Goal: Task Accomplishment & Management: Use online tool/utility

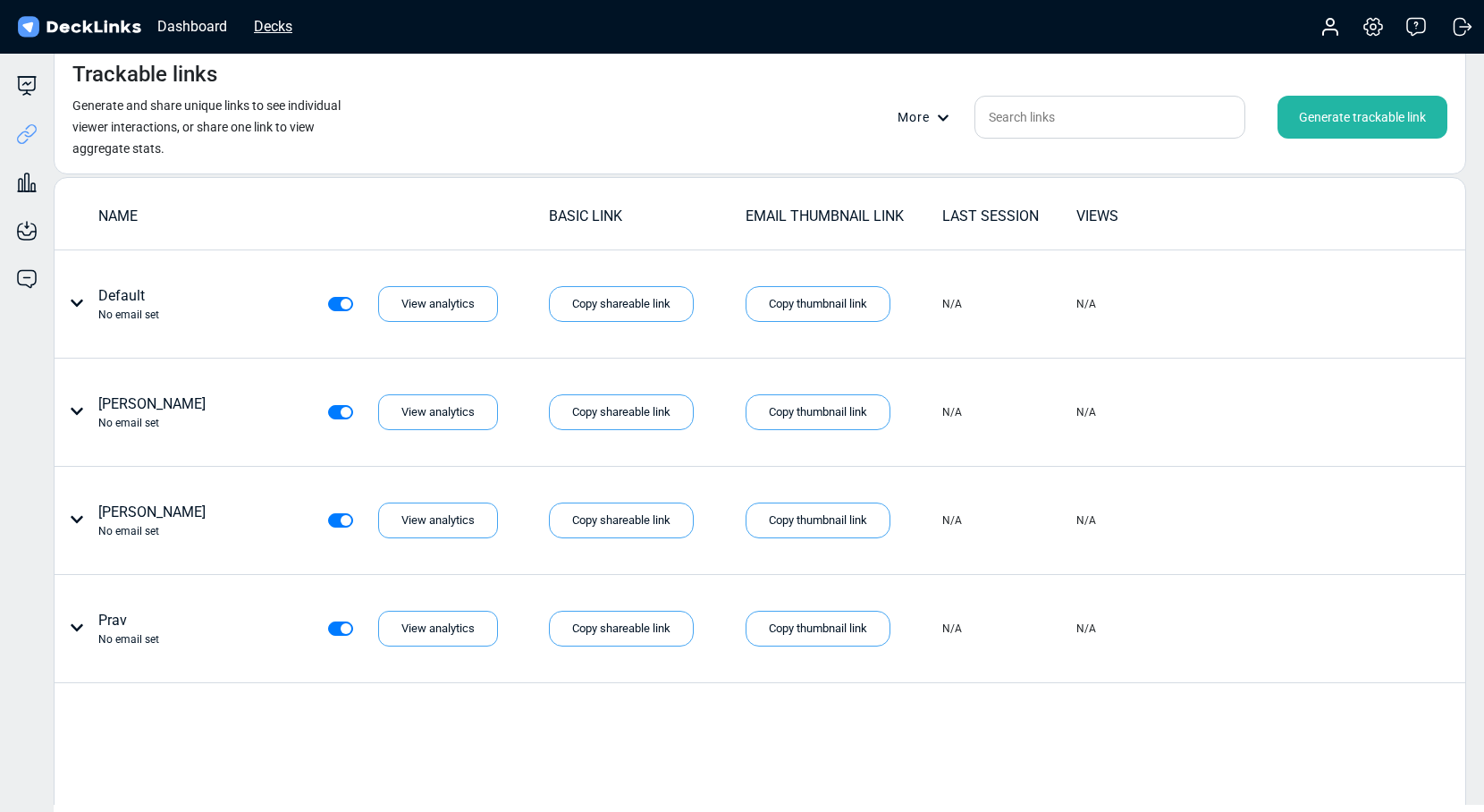
click at [275, 23] on div "Decks" at bounding box center [273, 26] width 57 height 23
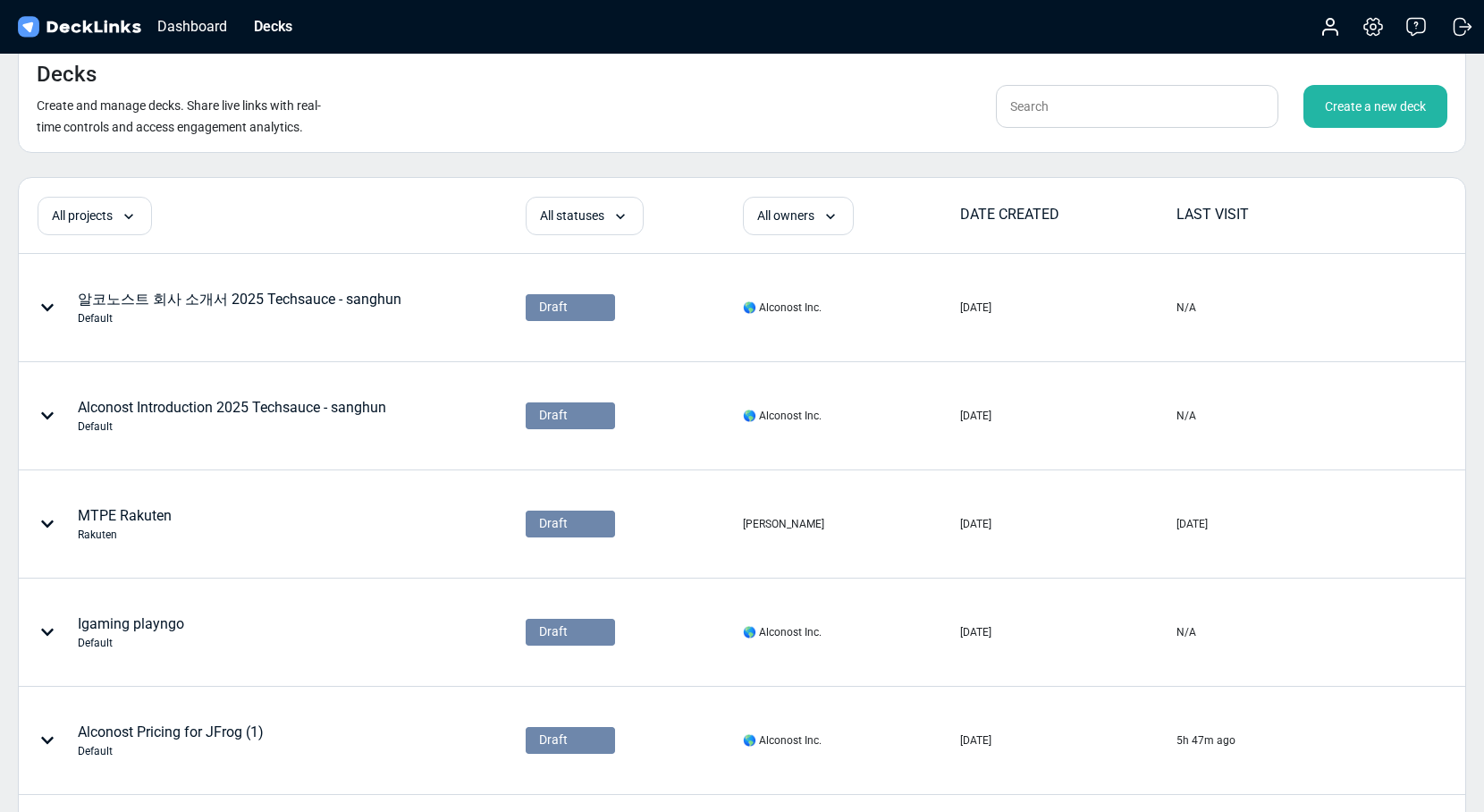
click at [1352, 109] on div "Create a new deck" at bounding box center [1375, 107] width 144 height 43
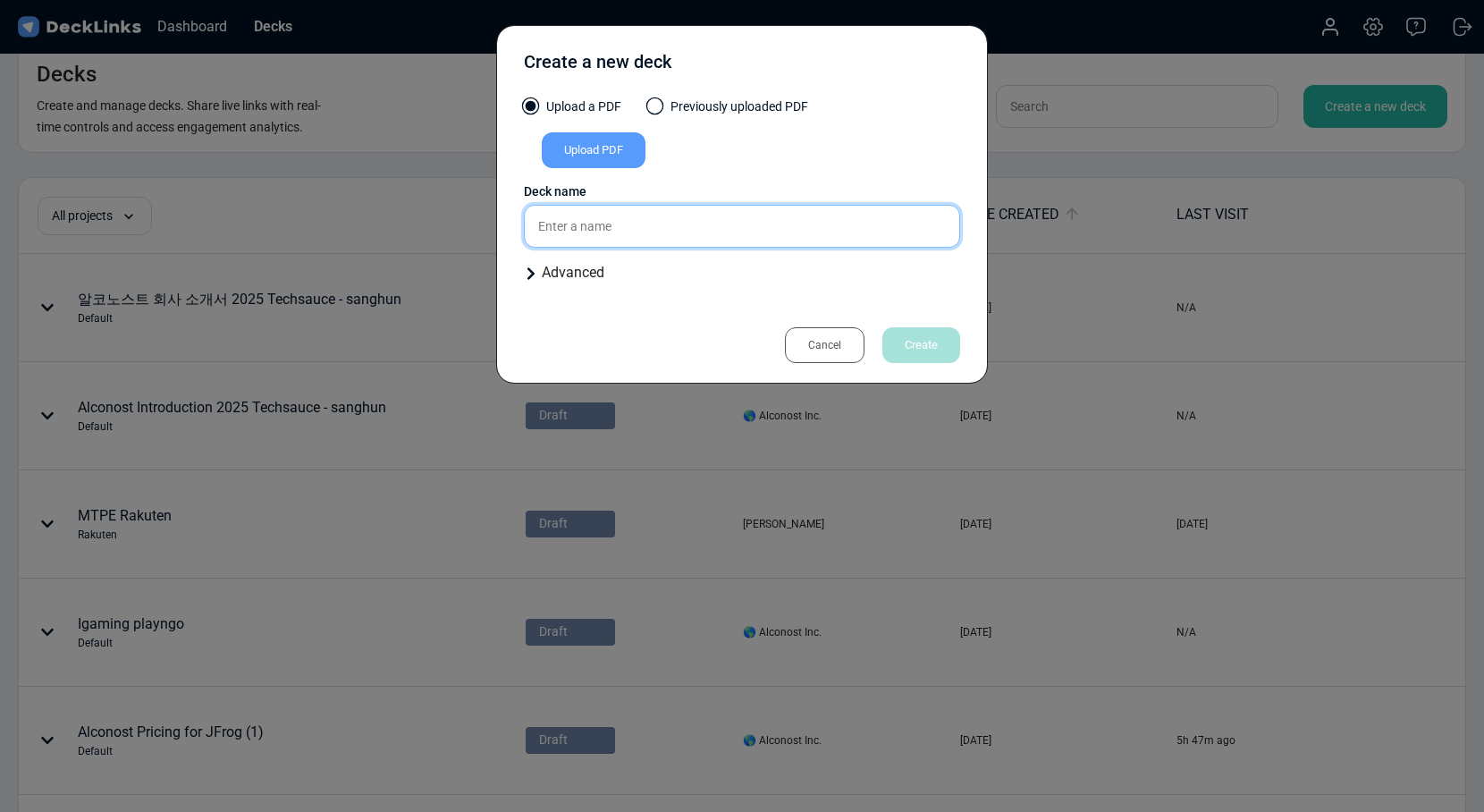
click at [578, 232] on input "text" at bounding box center [742, 226] width 436 height 43
paste input "bilstein group [GEOGRAPHIC_DATA]"
drag, startPoint x: 800, startPoint y: 234, endPoint x: 468, endPoint y: 228, distance: 332.1
click at [468, 228] on div "Create a new deck Upload a PDF Previously uploaded PDF Upload PDF Uploaded by A…" at bounding box center [742, 406] width 1484 height 812
type input "bilstein group [GEOGRAPHIC_DATA] (nb)"
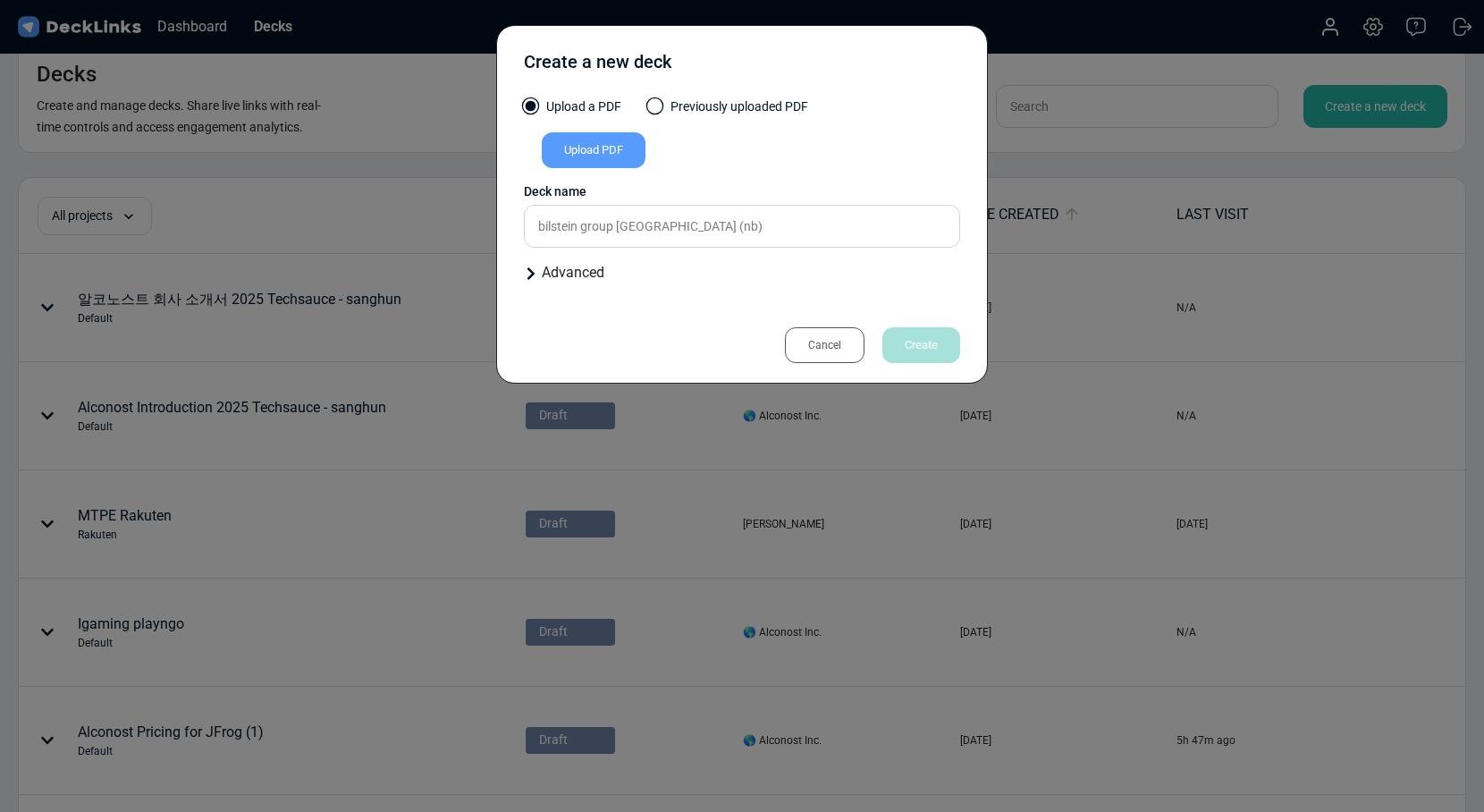
click at [624, 148] on div "Upload PDF" at bounding box center [594, 150] width 104 height 36
click at [0, 0] on input "Upload PDF" at bounding box center [0, 0] width 0 height 0
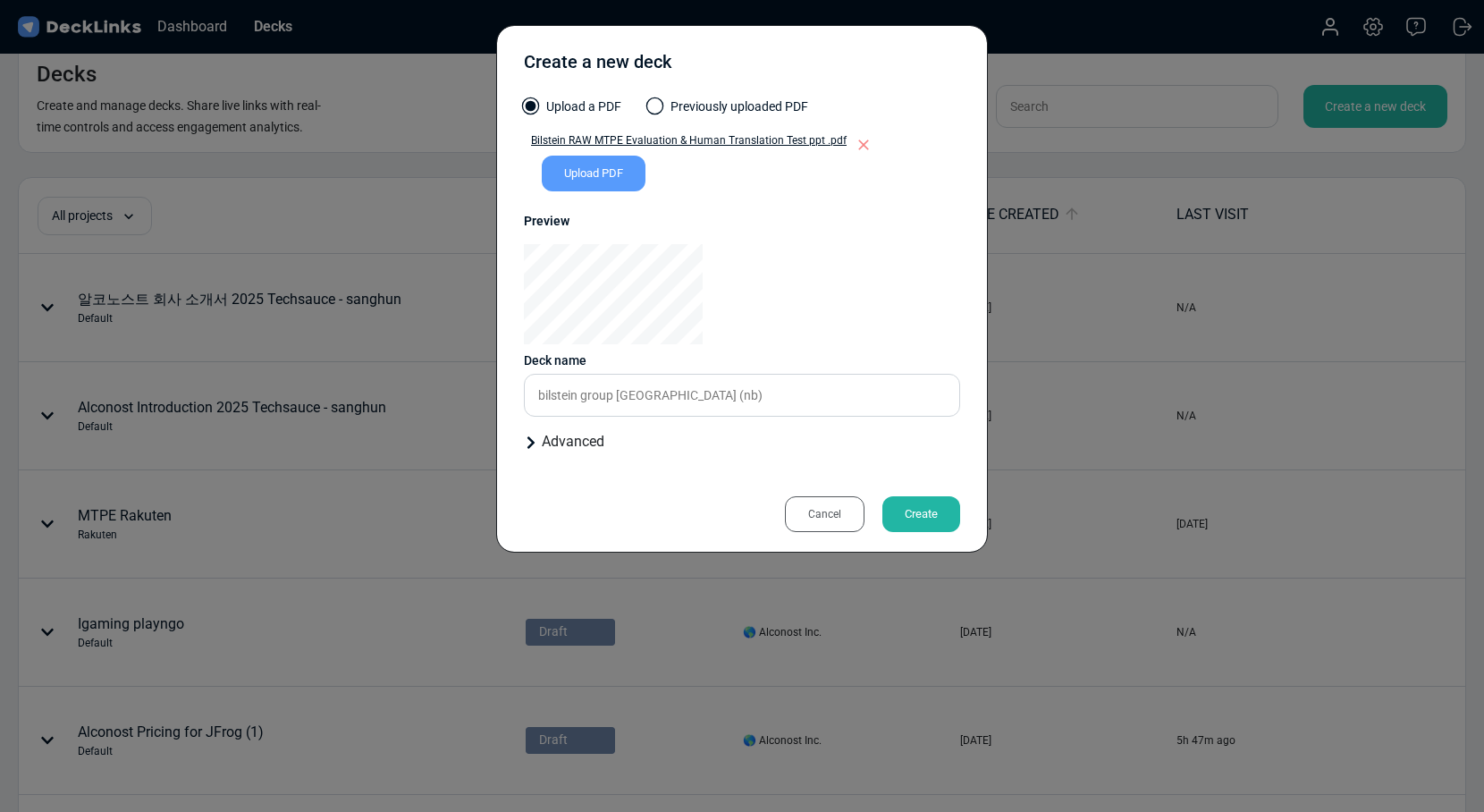
click at [929, 510] on div "Create" at bounding box center [921, 514] width 77 height 36
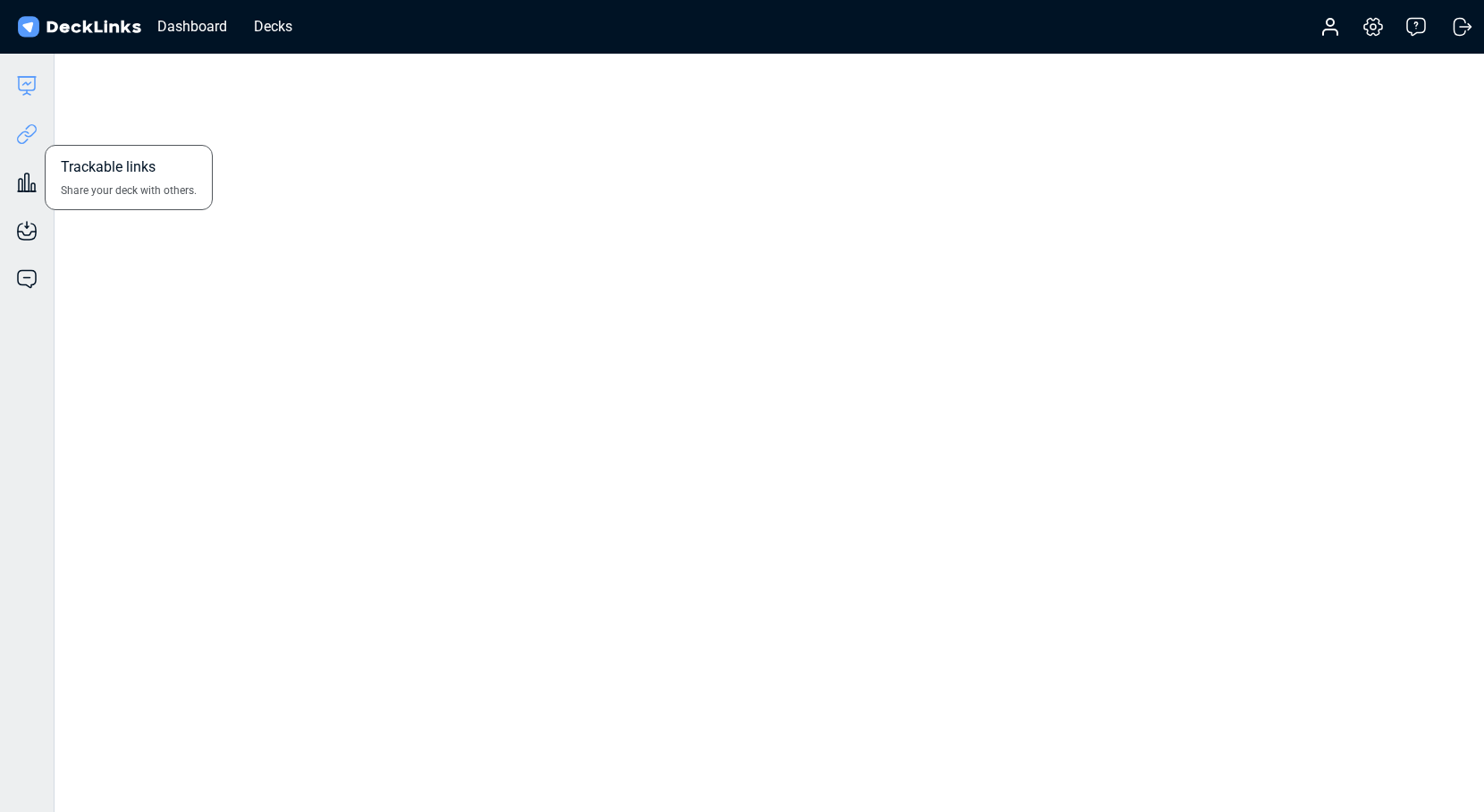
click at [25, 142] on icon at bounding box center [26, 134] width 22 height 22
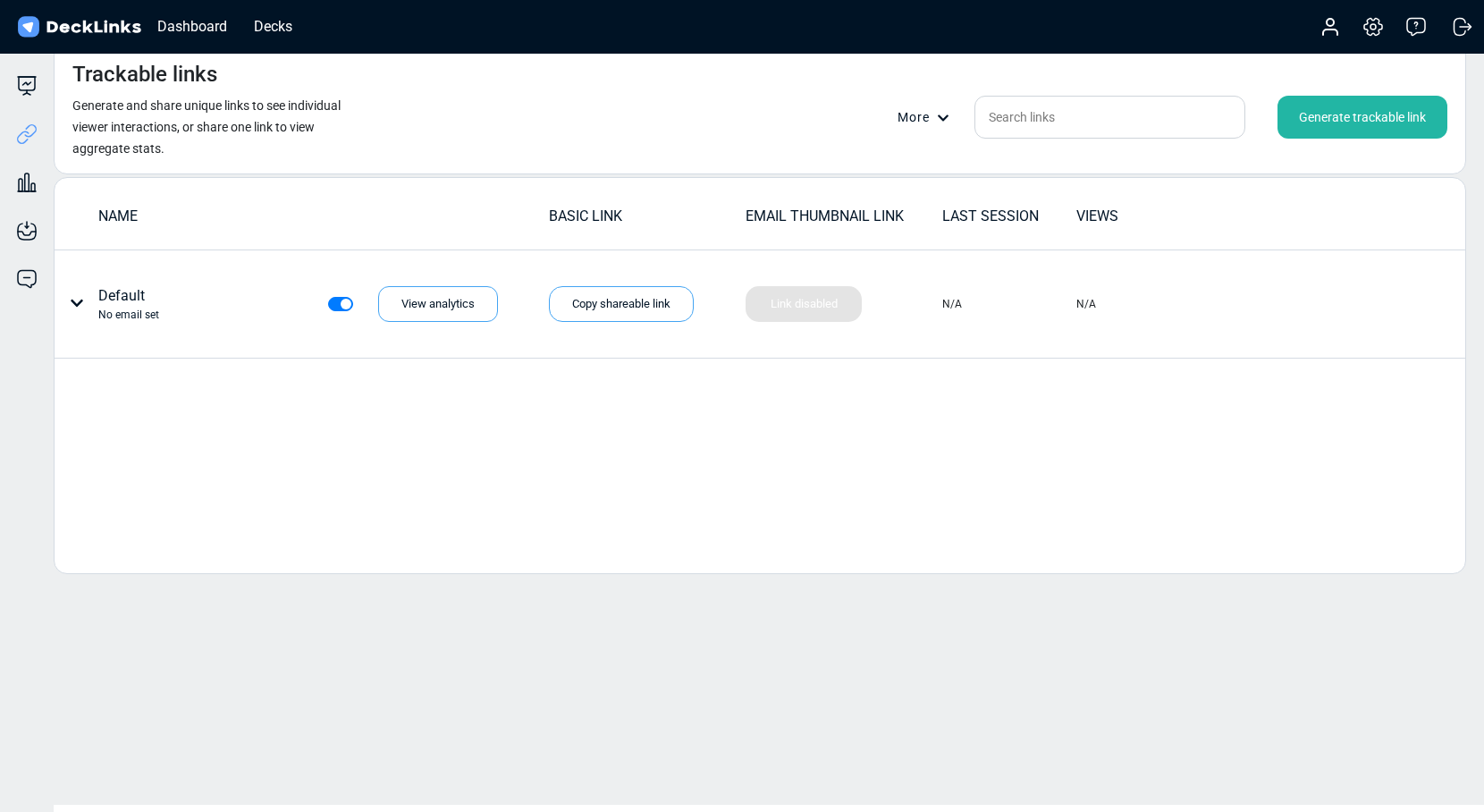
click at [1324, 119] on div "Generate trackable link" at bounding box center [1362, 118] width 169 height 43
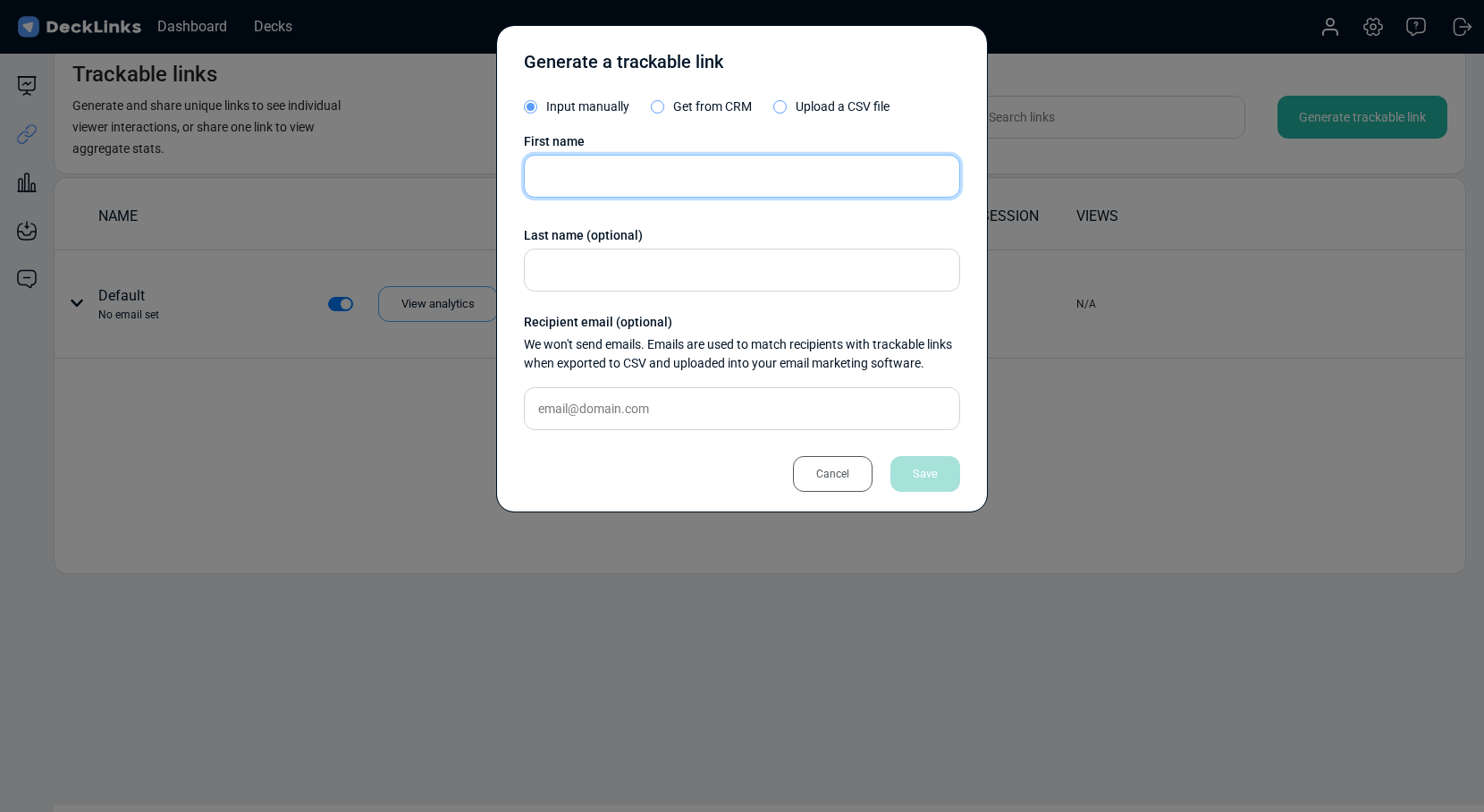
click at [703, 185] on input "text" at bounding box center [742, 176] width 436 height 43
type input "[PERSON_NAME]"
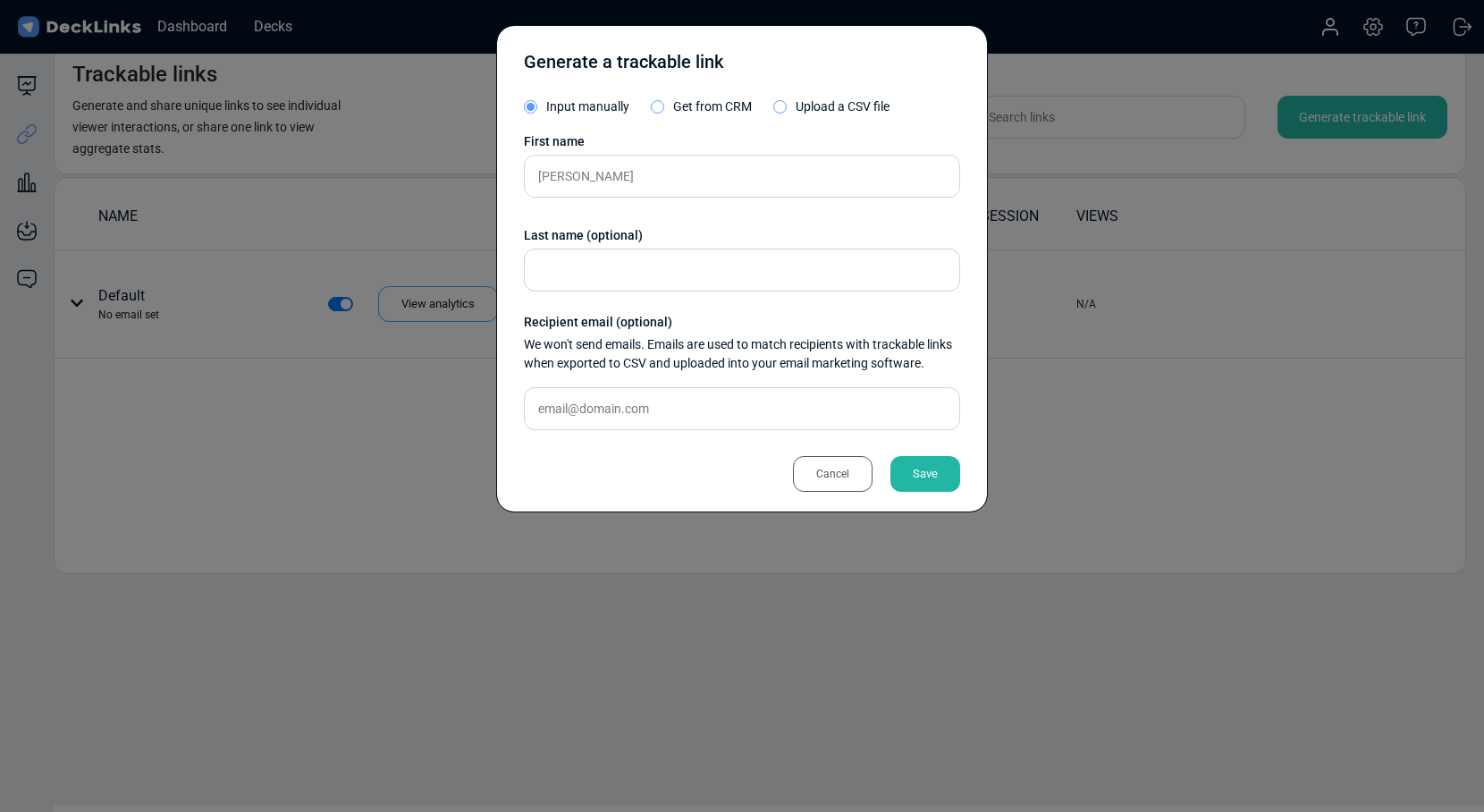
click at [930, 473] on div "Save" at bounding box center [925, 474] width 70 height 36
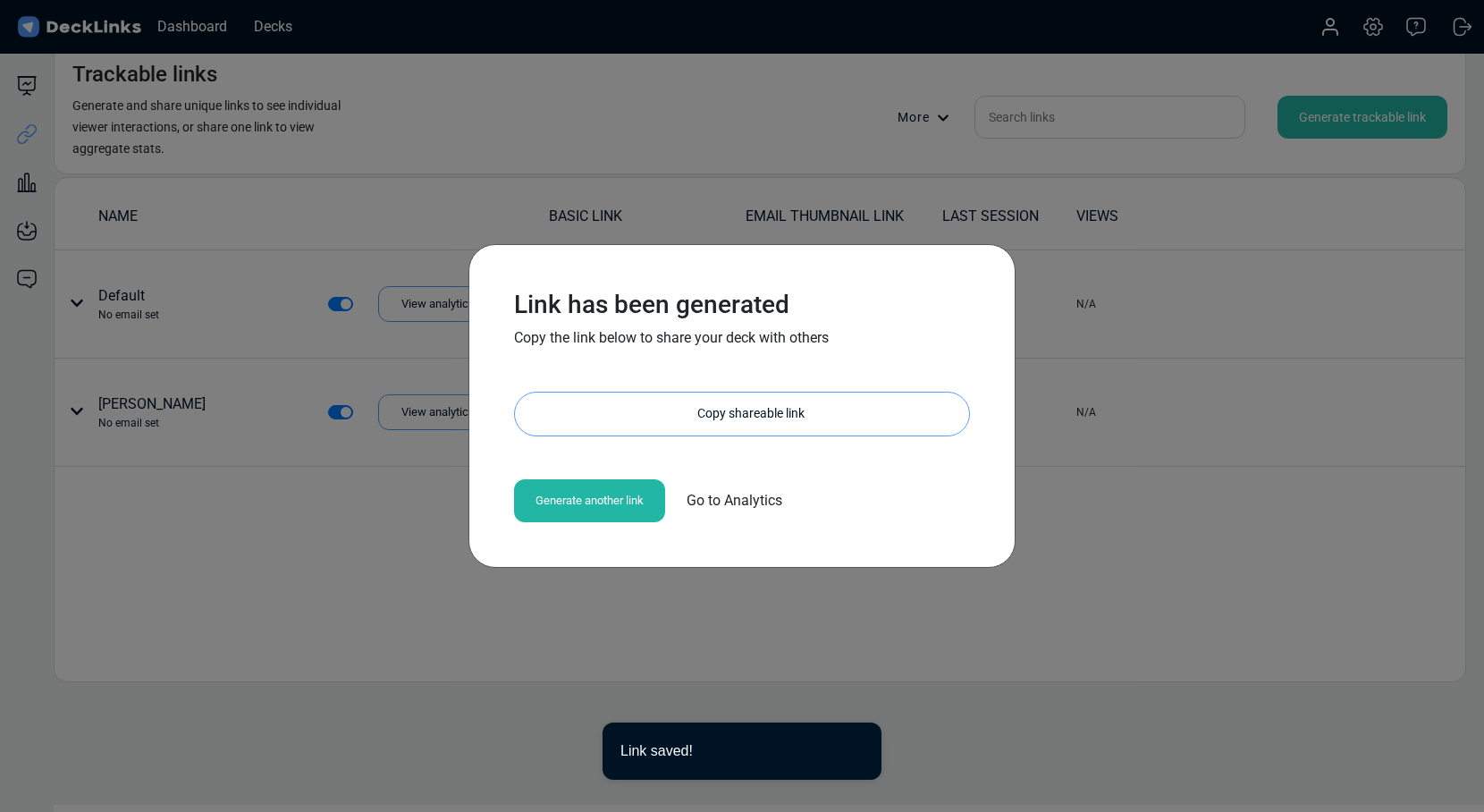
click at [648, 413] on div "Copy shareable link" at bounding box center [750, 414] width 436 height 43
